Goal: Browse casually: Explore the website without a specific task or goal

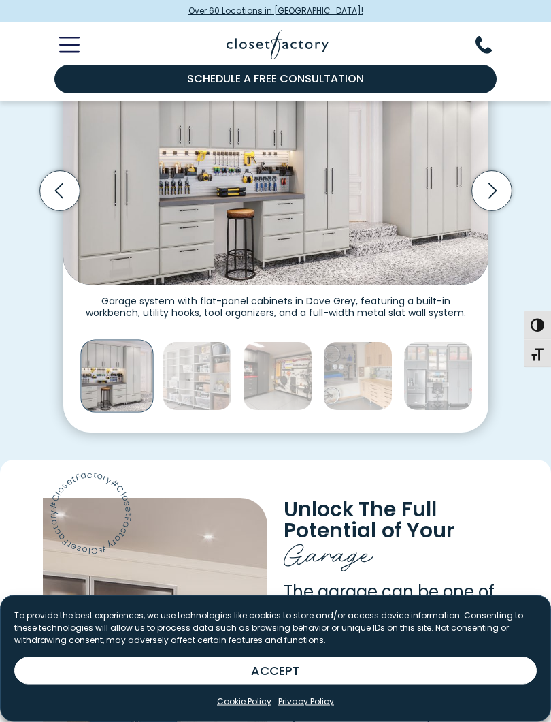
scroll to position [357, 0]
click at [490, 184] on icon "Next slide" at bounding box center [492, 190] width 40 height 40
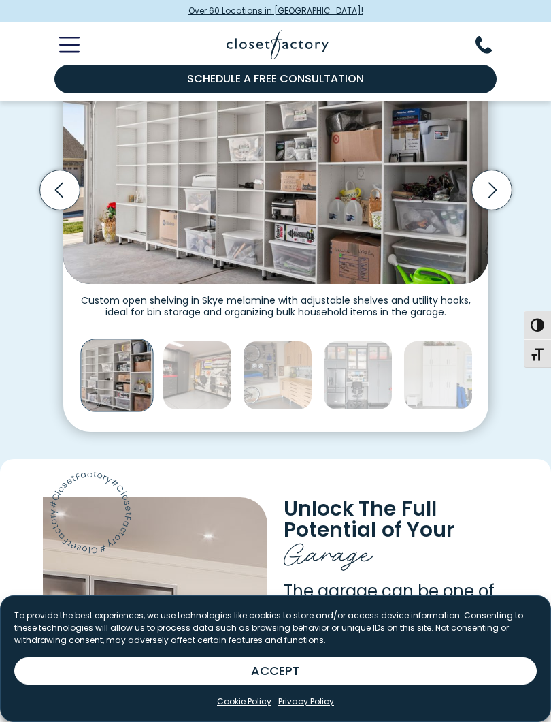
click at [494, 184] on icon "Next slide" at bounding box center [492, 190] width 8 height 16
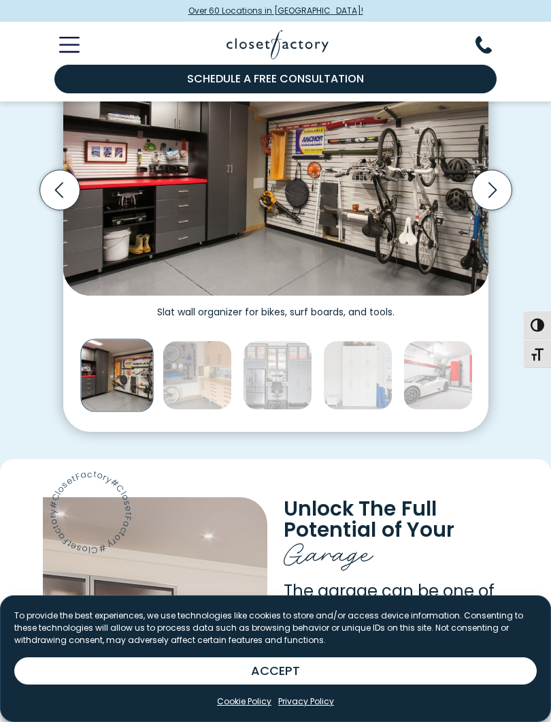
click at [495, 185] on icon "Next slide" at bounding box center [492, 190] width 40 height 40
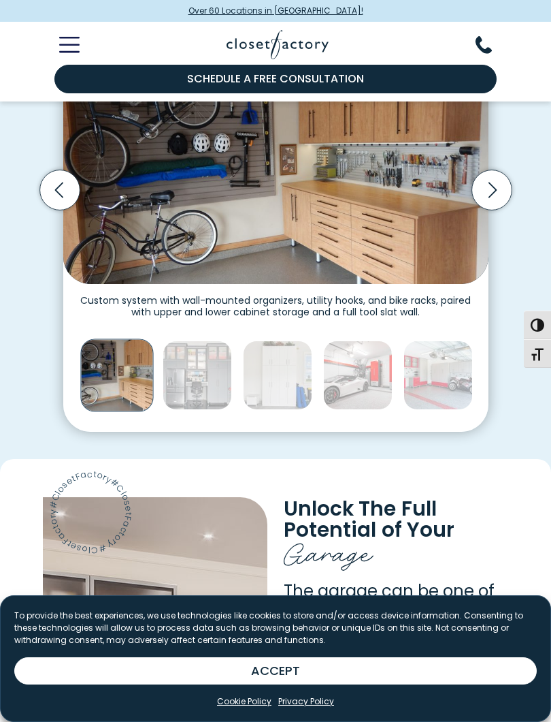
click at [487, 186] on icon "Next slide" at bounding box center [492, 190] width 40 height 40
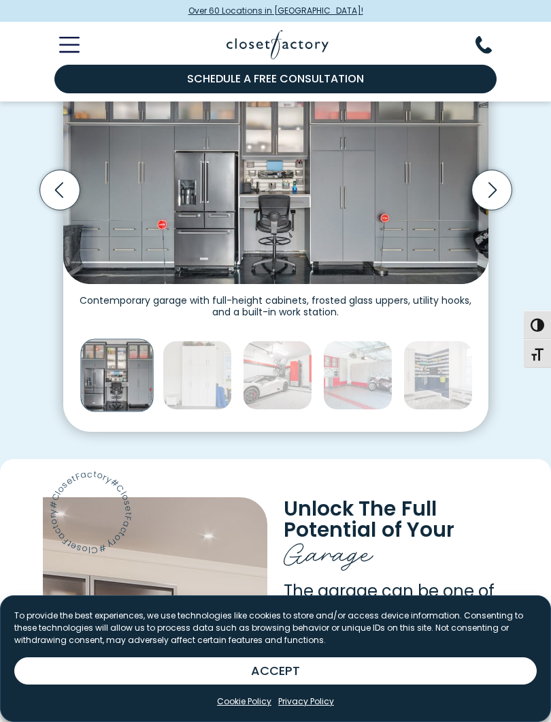
click at [491, 184] on icon "Next slide" at bounding box center [492, 190] width 40 height 40
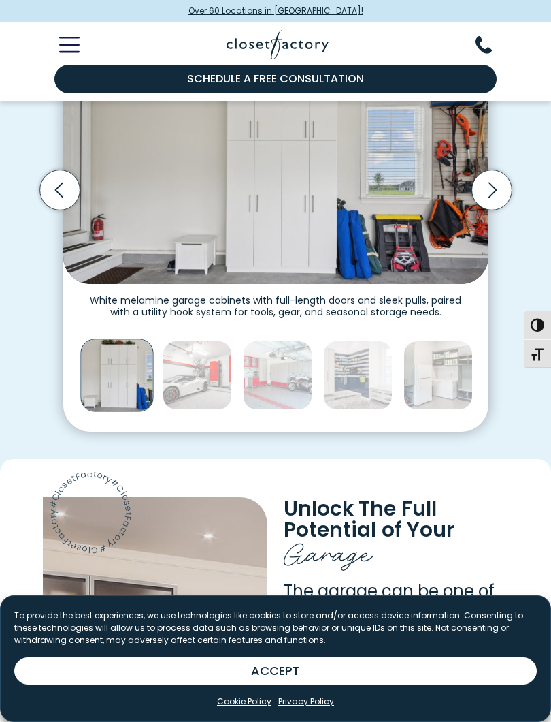
click at [494, 189] on icon "Next slide" at bounding box center [492, 190] width 8 height 16
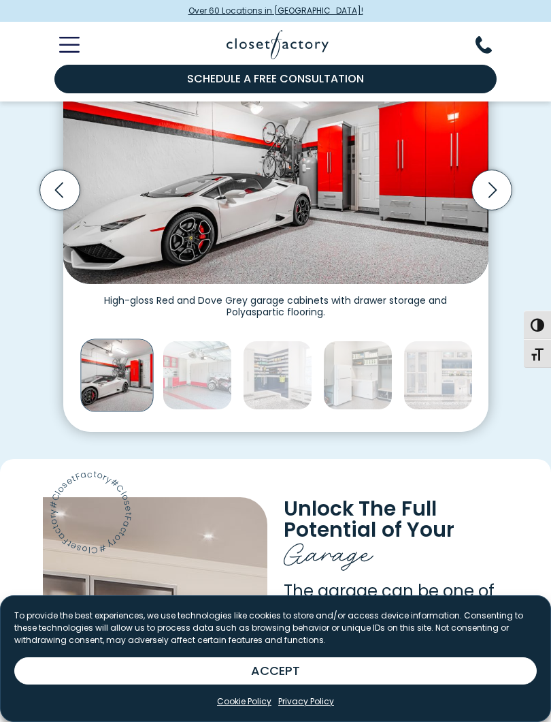
click at [494, 191] on icon "Next slide" at bounding box center [492, 190] width 40 height 40
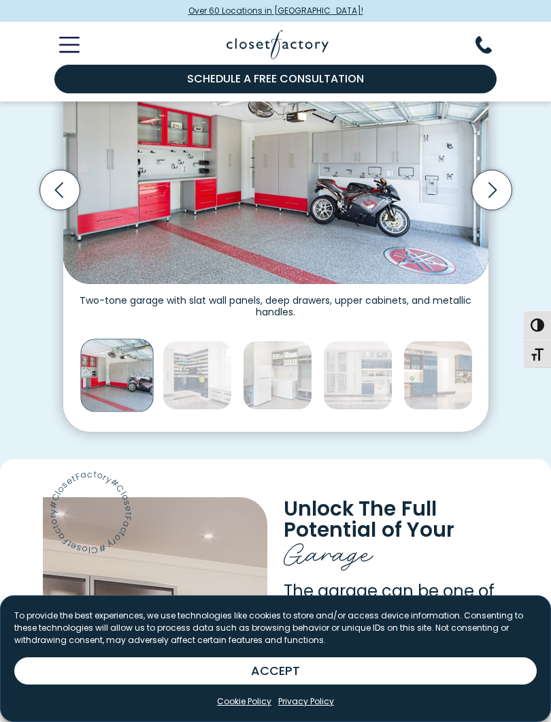
click at [485, 185] on icon "Next slide" at bounding box center [492, 190] width 40 height 40
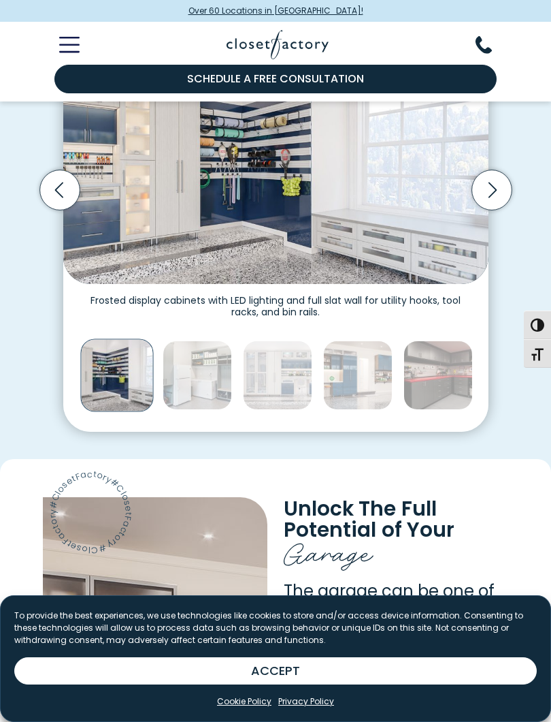
click at [491, 189] on icon "Next slide" at bounding box center [492, 190] width 40 height 40
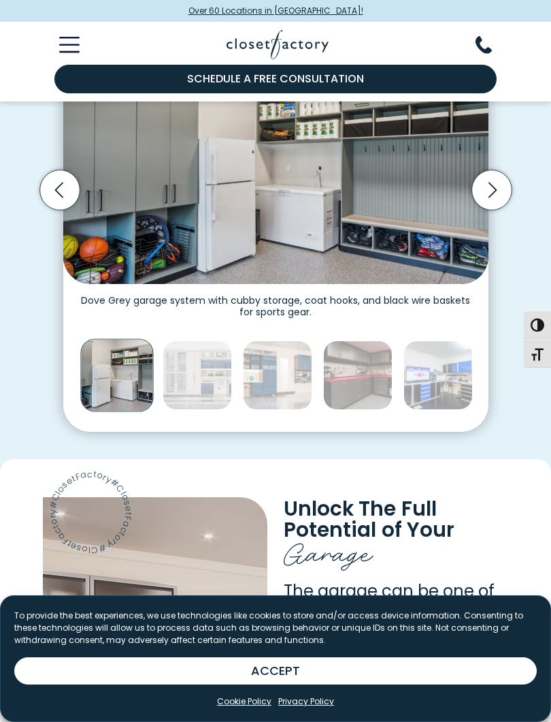
click at [489, 191] on icon "Next slide" at bounding box center [492, 190] width 40 height 40
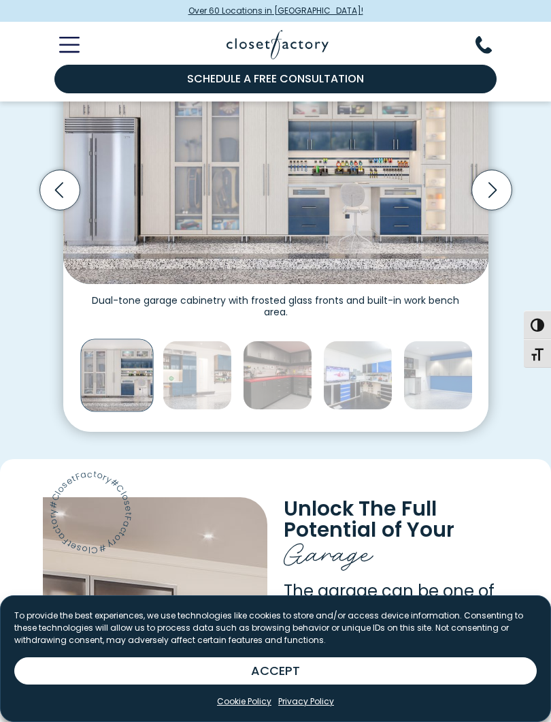
click at [490, 192] on icon "Next slide" at bounding box center [492, 190] width 8 height 16
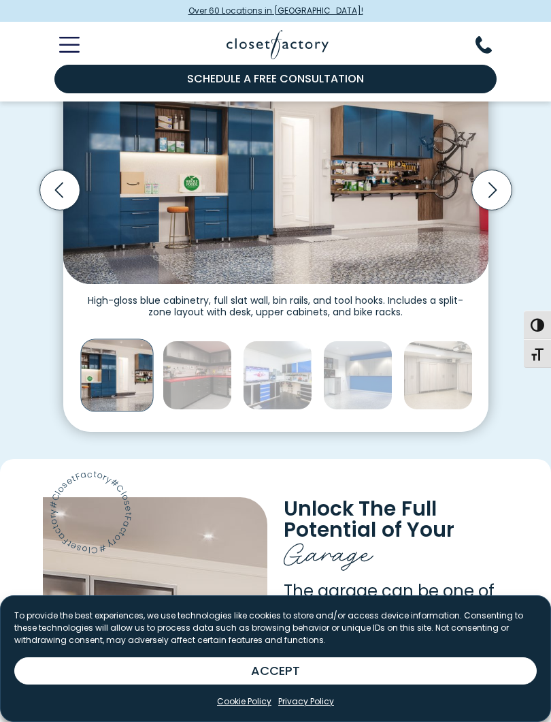
click at [494, 191] on icon "Next slide" at bounding box center [492, 190] width 40 height 40
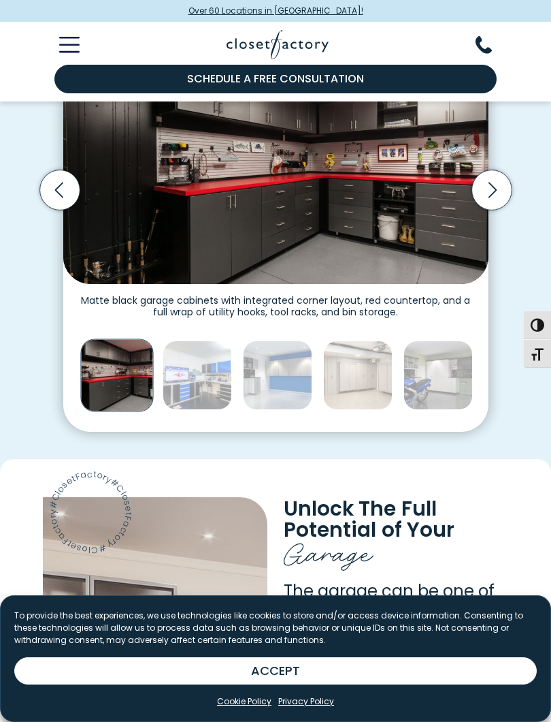
click at [494, 189] on icon "Next slide" at bounding box center [492, 190] width 8 height 16
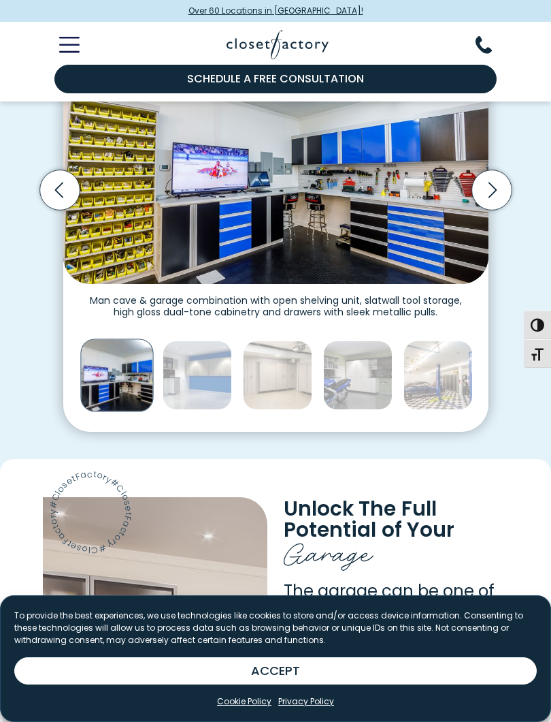
click at [495, 191] on icon "Next slide" at bounding box center [492, 190] width 40 height 40
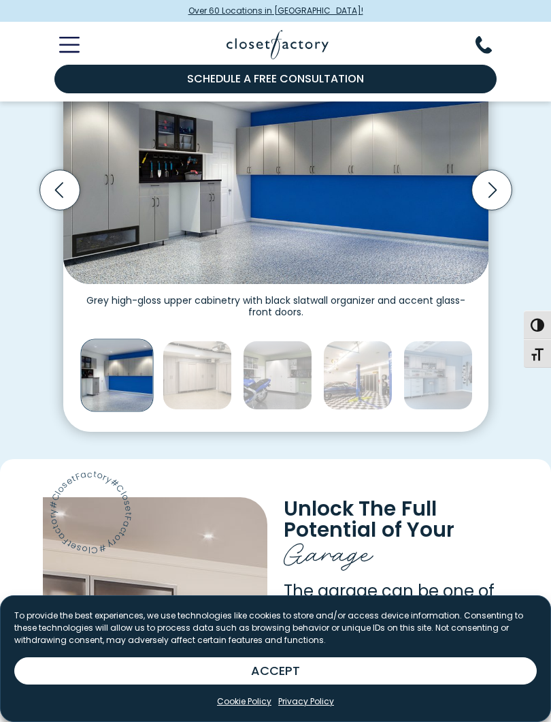
click at [488, 190] on icon "Next slide" at bounding box center [492, 190] width 40 height 40
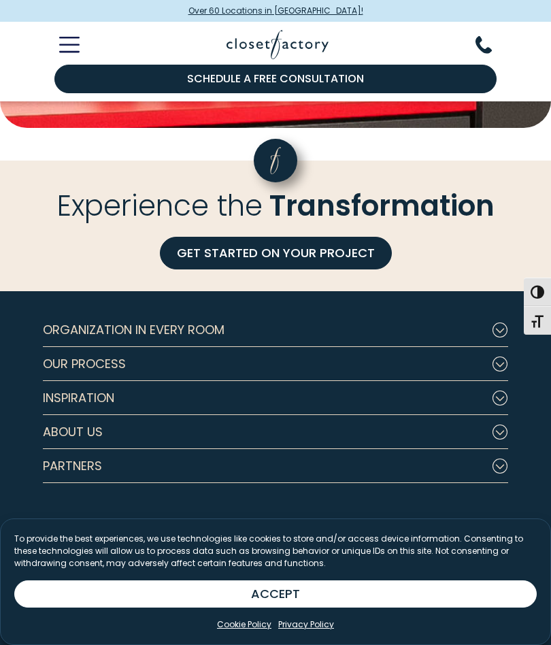
scroll to position [4039, 0]
